Goal: Unclear

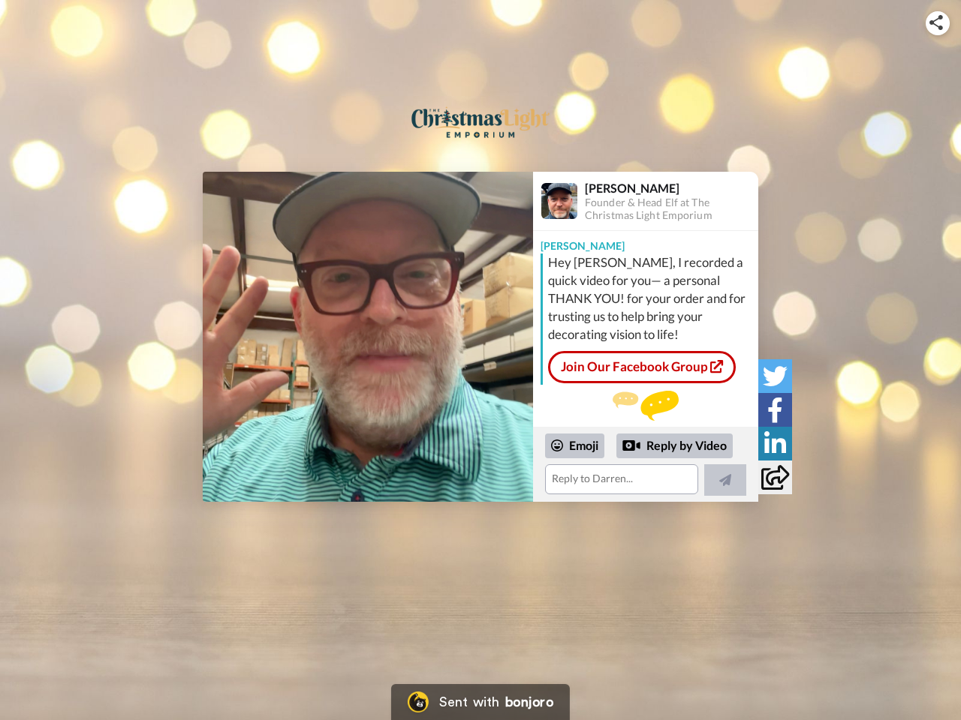
click at [937, 23] on img at bounding box center [936, 22] width 14 height 15
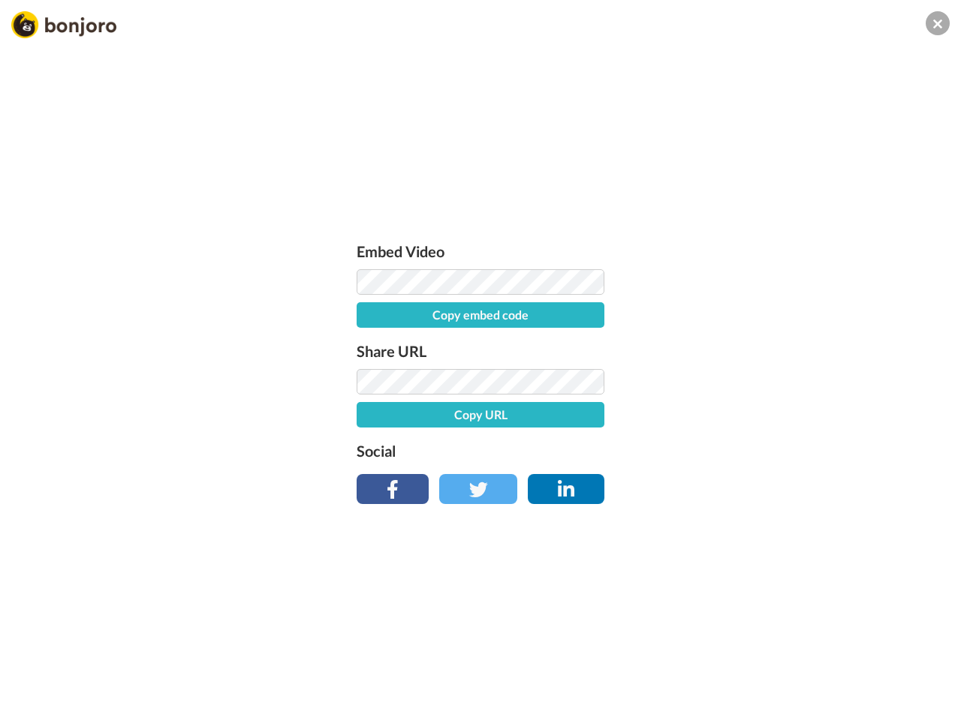
click at [368, 337] on div "Embed Video Copy embed code Share URL Copy URL Social" at bounding box center [480, 369] width 263 height 260
click at [645, 465] on div "Embed Video Copy embed code Share URL Copy URL Social" at bounding box center [480, 441] width 961 height 720
click at [575, 446] on label "Social" at bounding box center [480, 451] width 248 height 24
click at [675, 447] on div "Embed Video Copy embed code Share URL Copy URL Social" at bounding box center [480, 441] width 961 height 720
click at [725, 480] on div "Embed Video Copy embed code Share URL Copy URL Social" at bounding box center [480, 441] width 961 height 720
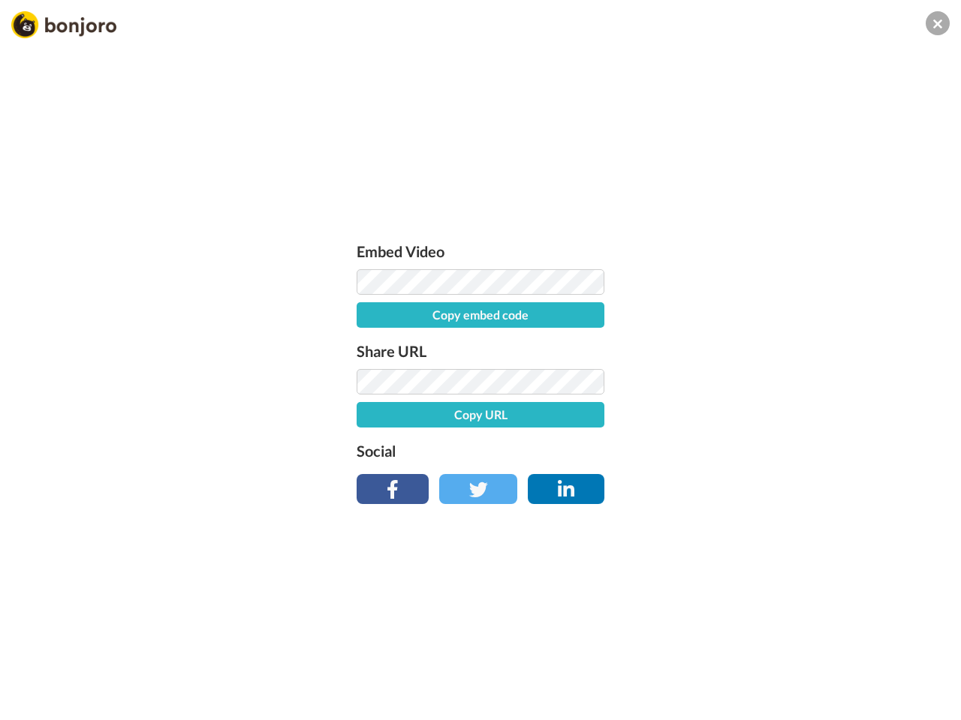
click at [775, 376] on div "Embed Video Copy embed code Share URL Copy URL Social" at bounding box center [480, 441] width 961 height 720
click at [775, 410] on div "Embed Video Copy embed code Share URL Copy URL Social" at bounding box center [480, 441] width 961 height 720
click at [775, 444] on div "Embed Video Copy embed code Share URL Copy URL Social" at bounding box center [480, 441] width 961 height 720
click at [775, 477] on div "Embed Video Copy embed code Share URL Copy URL Social" at bounding box center [480, 441] width 961 height 720
